Goal: Register for event/course

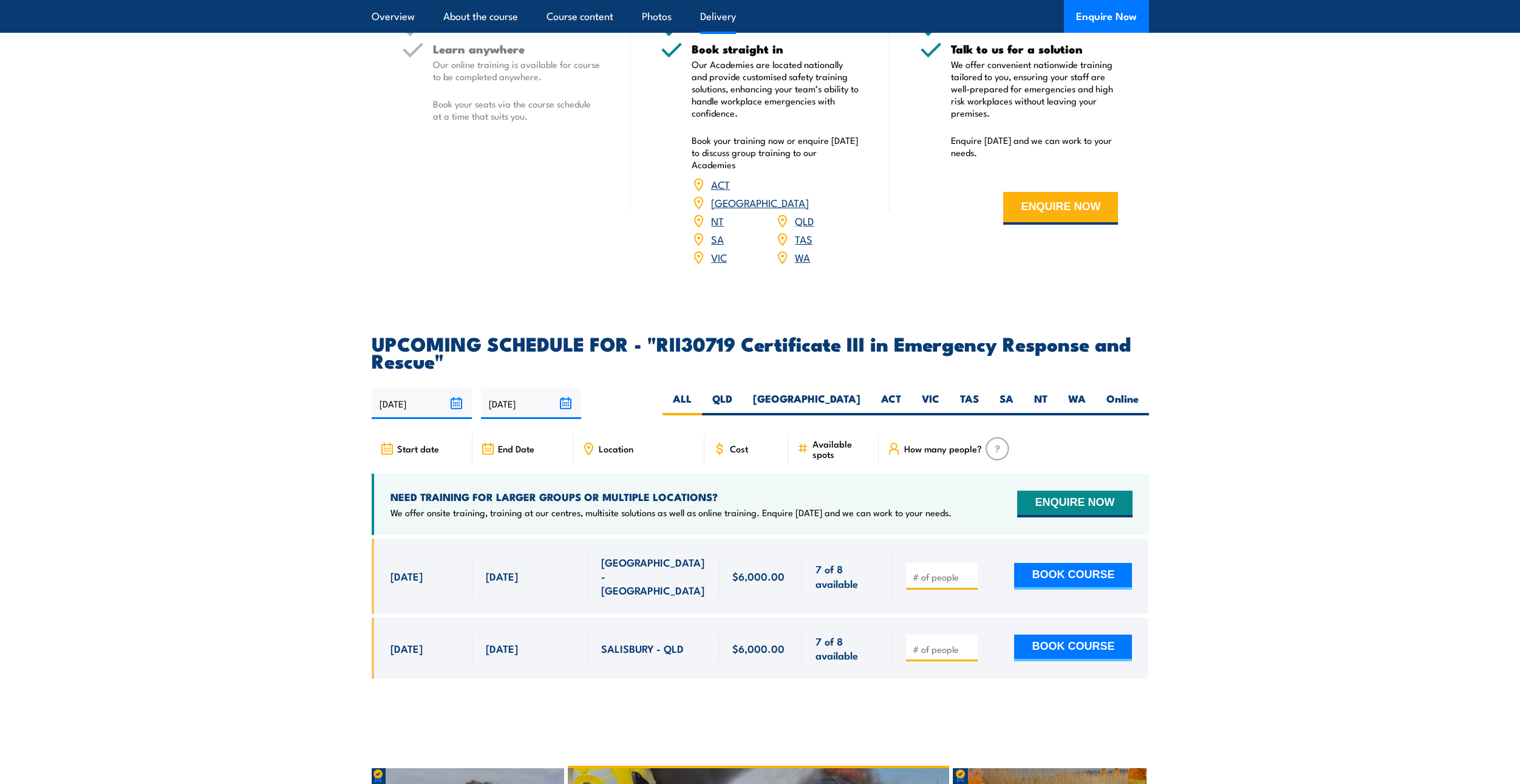
scroll to position [2550, 0]
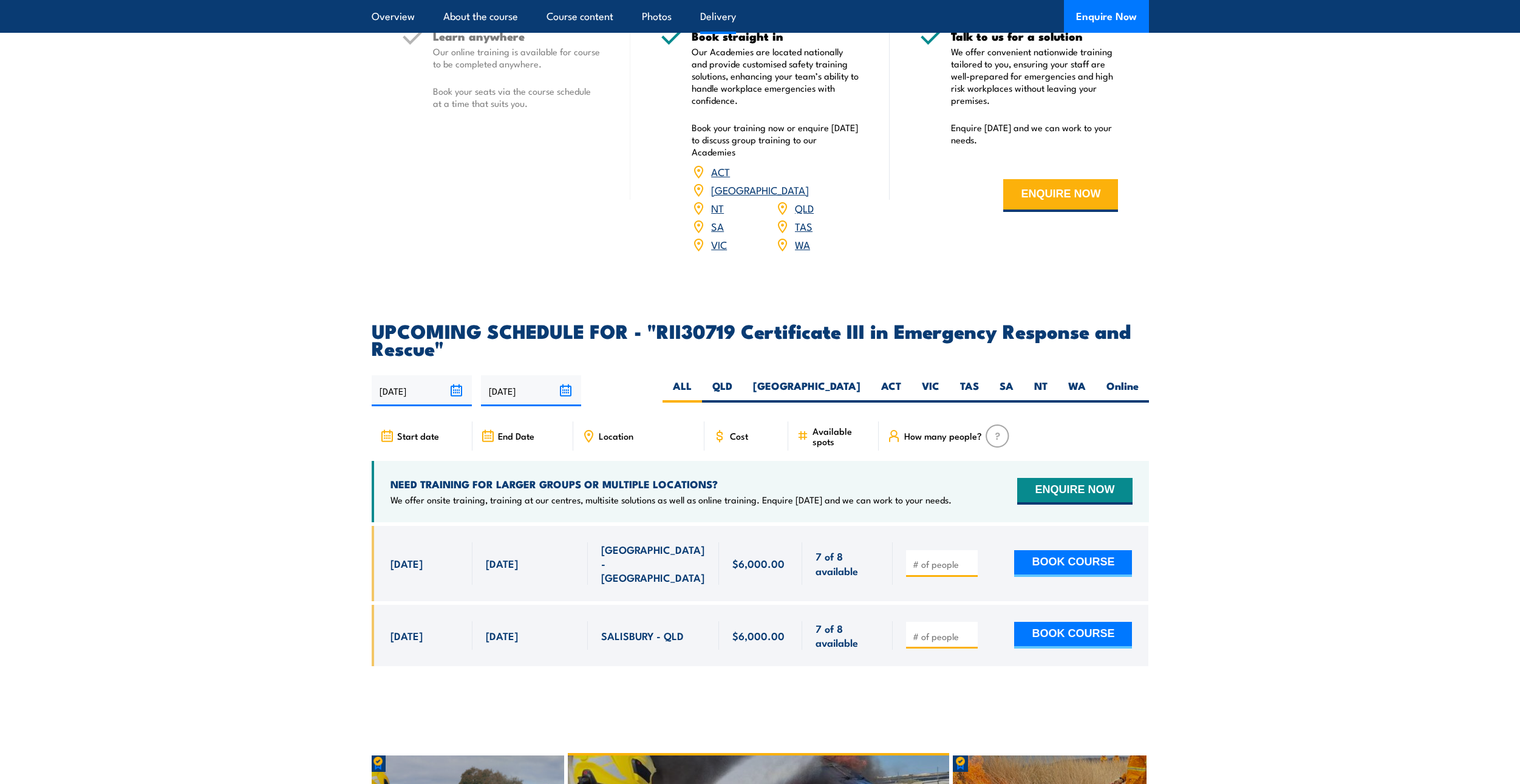
click at [938, 558] on input "number" at bounding box center [942, 564] width 61 height 12
type input "1"
click at [901, 558] on div "1 BOOK COURSE" at bounding box center [1020, 563] width 256 height 75
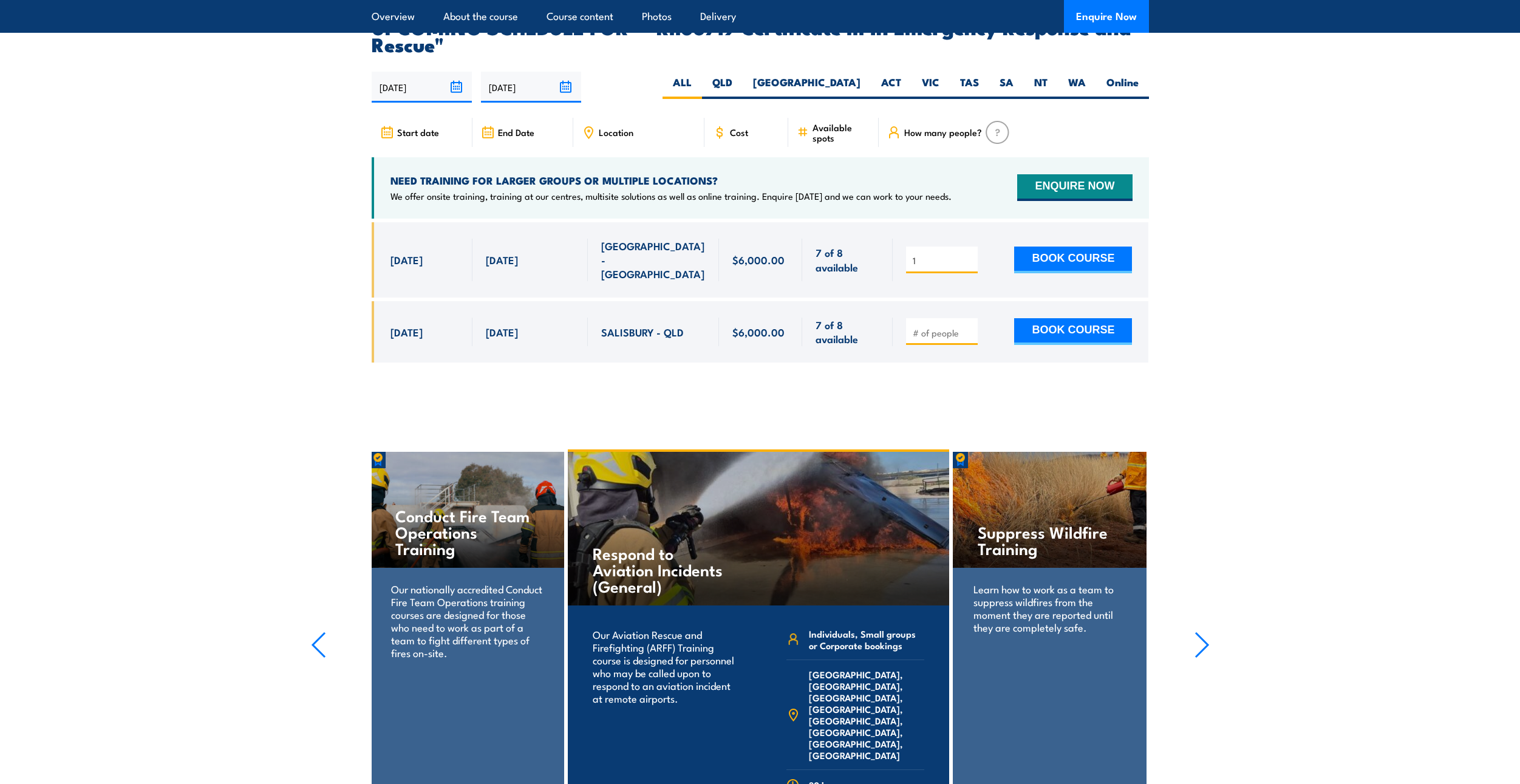
scroll to position [2611, 0]
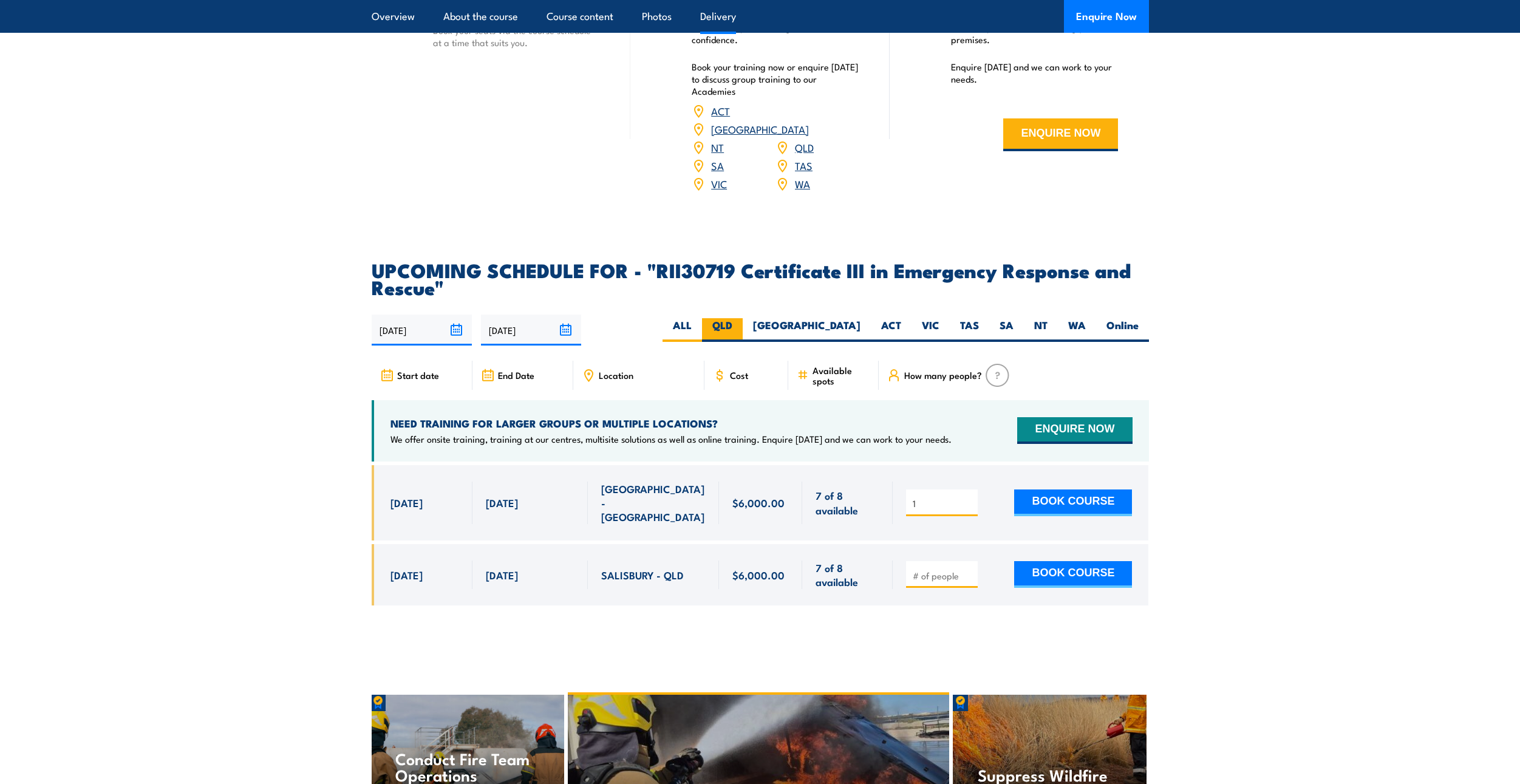
click at [742, 318] on label "QLD" at bounding box center [722, 330] width 41 height 23
click at [740, 318] on input "QLD" at bounding box center [736, 322] width 8 height 7
radio input "true"
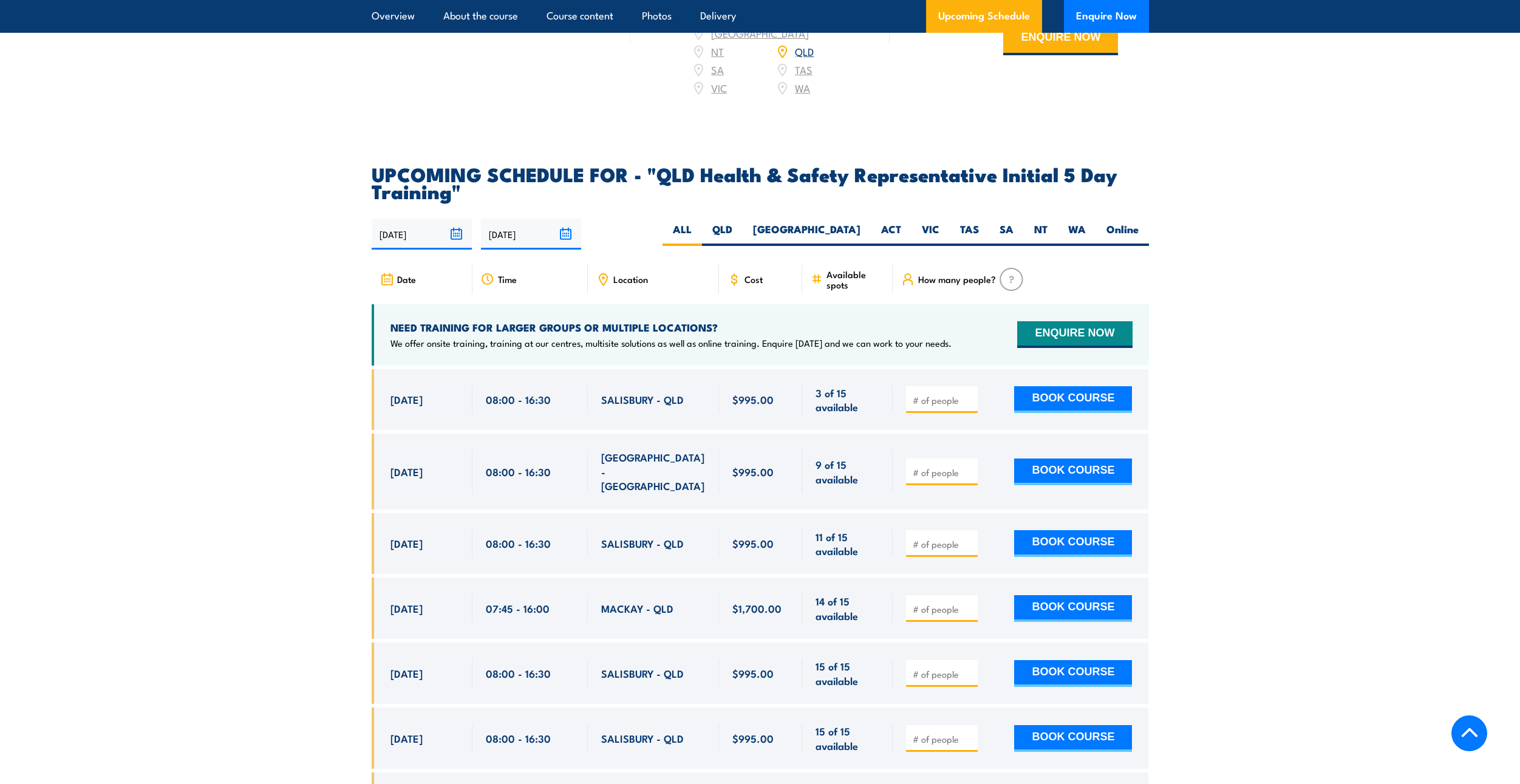
scroll to position [2004, 0]
